Goal: Transaction & Acquisition: Download file/media

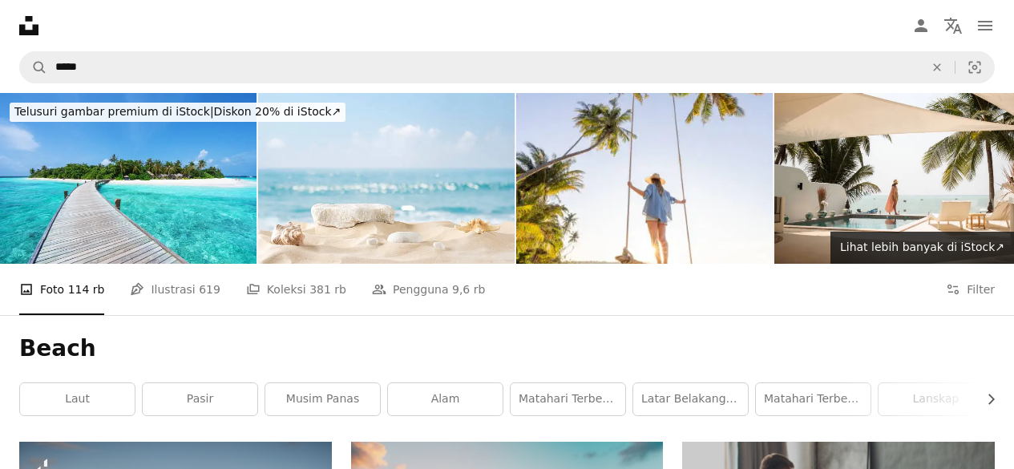
scroll to position [2526, 0]
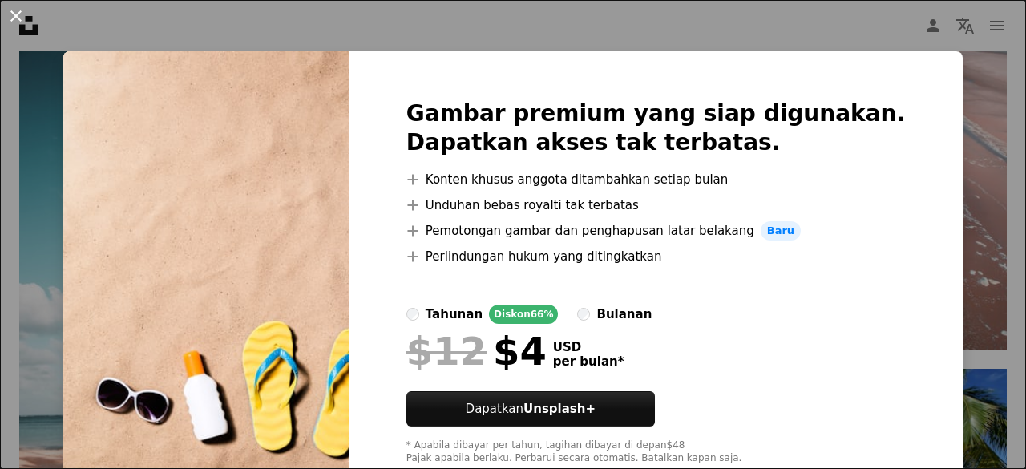
click at [18, 14] on button "An X shape" at bounding box center [15, 15] width 19 height 19
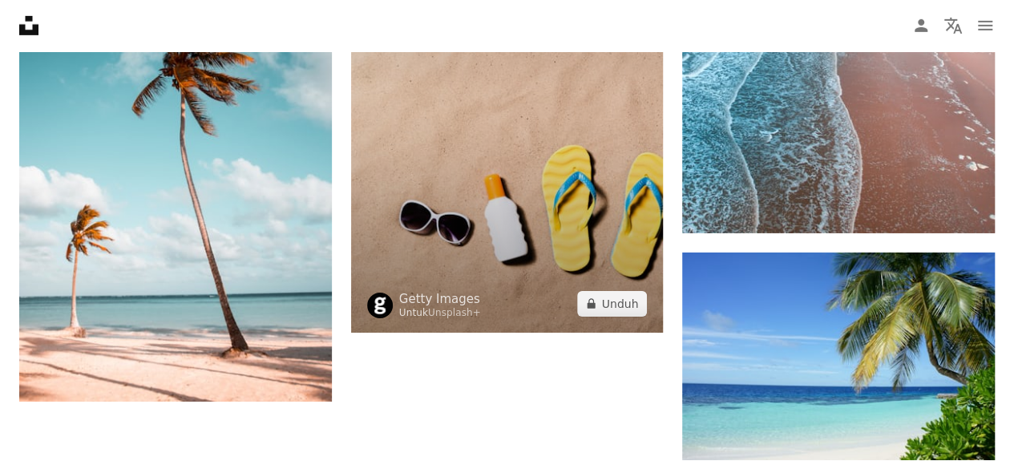
scroll to position [2921, 0]
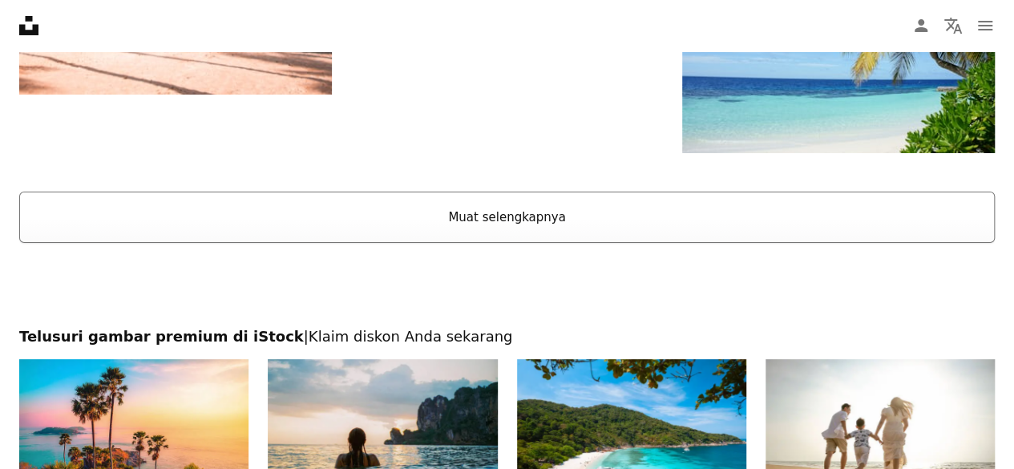
click at [516, 198] on button "Muat selengkapnya" at bounding box center [506, 217] width 975 height 51
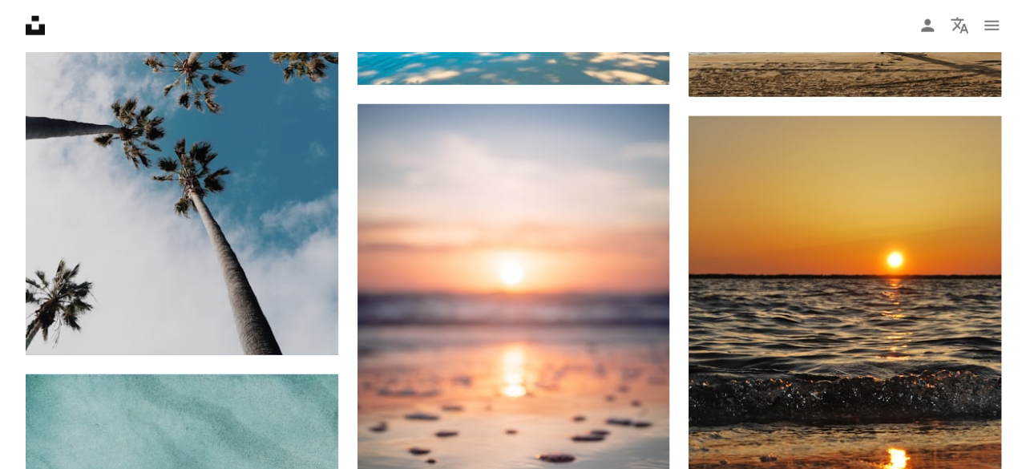
scroll to position [5101, 0]
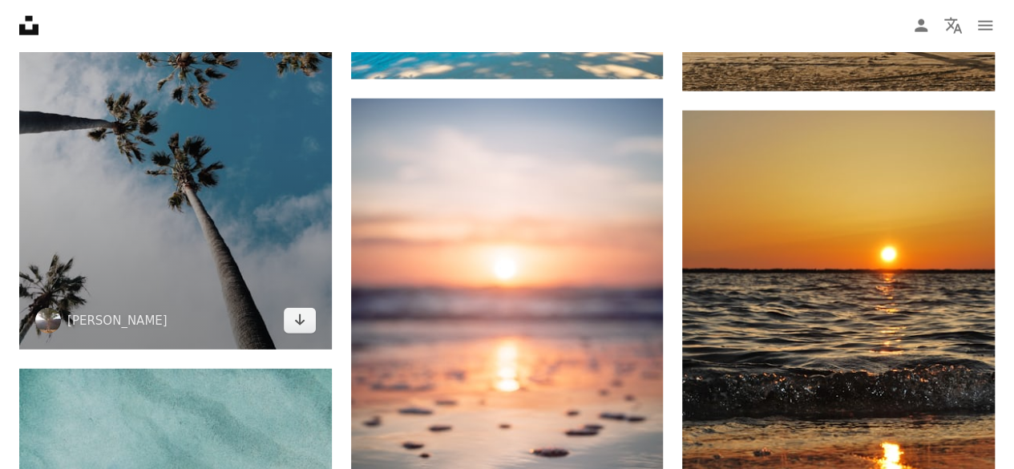
click at [200, 220] on img at bounding box center [175, 115] width 313 height 468
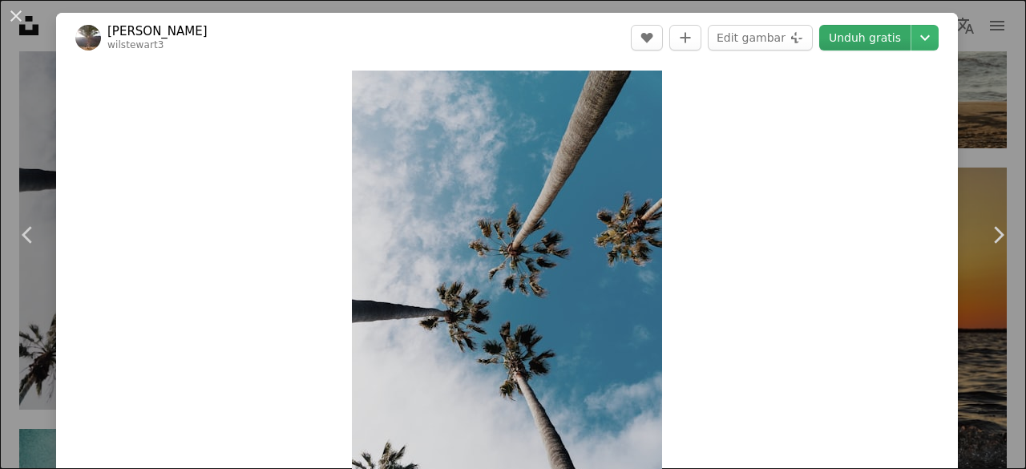
click at [862, 28] on link "Unduh gratis" at bounding box center [864, 38] width 91 height 26
